Goal: Task Accomplishment & Management: Use online tool/utility

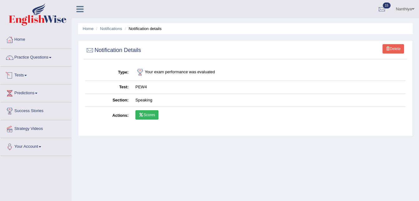
click at [28, 71] on link "Tests" at bounding box center [35, 75] width 71 height 16
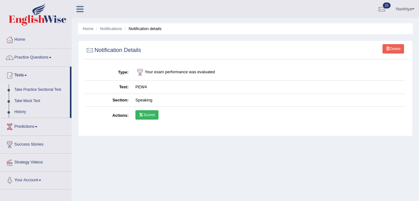
click at [31, 89] on link "Take Practice Sectional Test" at bounding box center [41, 89] width 58 height 11
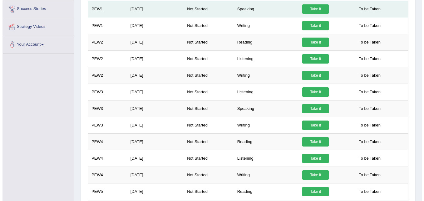
scroll to position [145, 0]
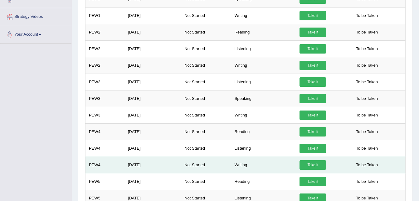
click at [303, 162] on link "Take it" at bounding box center [313, 164] width 27 height 9
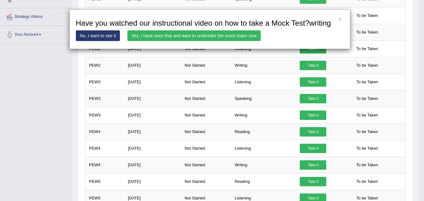
click at [189, 37] on link "Yes, I have seen that and want to undertake the mock exam now" at bounding box center [193, 35] width 133 height 11
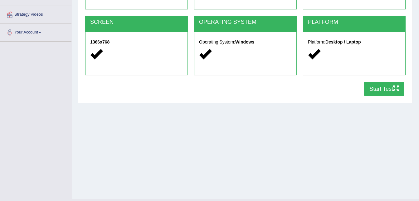
scroll to position [127, 0]
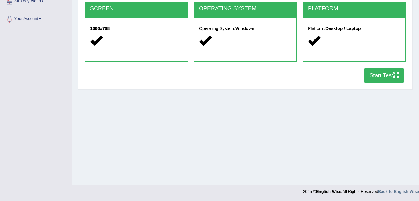
click at [373, 73] on button "Start Test" at bounding box center [385, 75] width 40 height 14
